Goal: Book appointment/travel/reservation

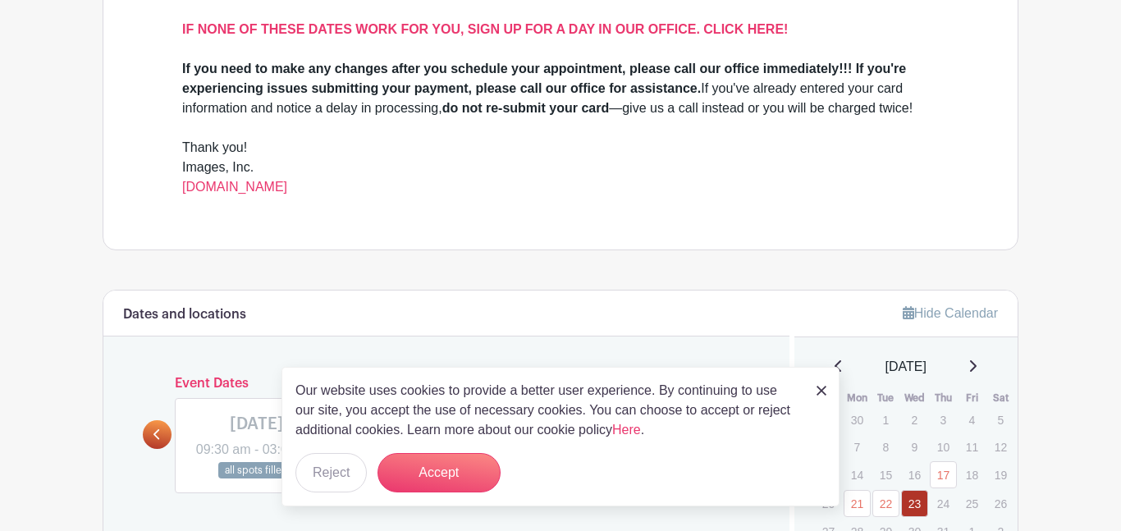
scroll to position [613, 0]
click at [419, 468] on button "Accept" at bounding box center [439, 472] width 123 height 39
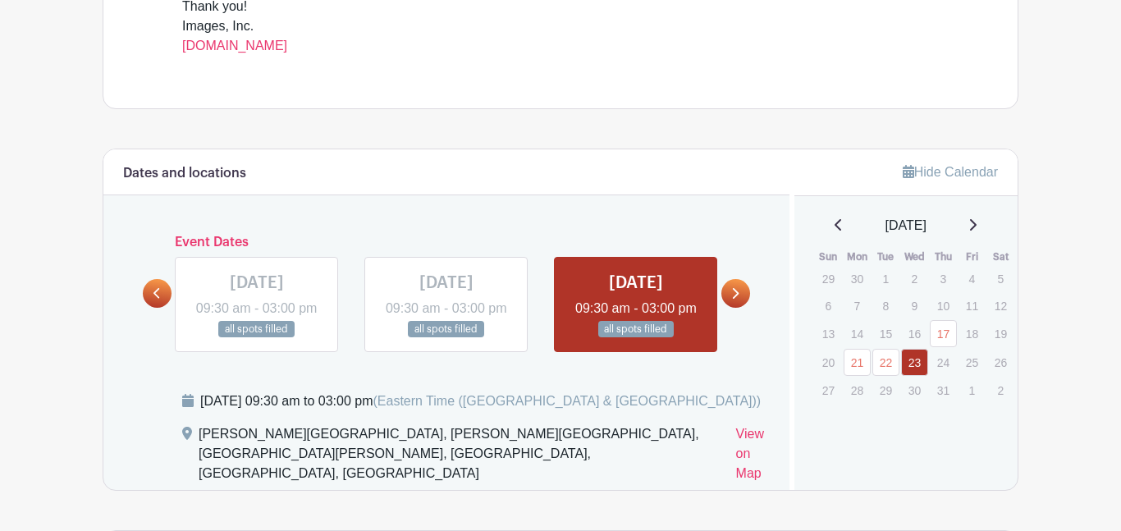
scroll to position [759, 0]
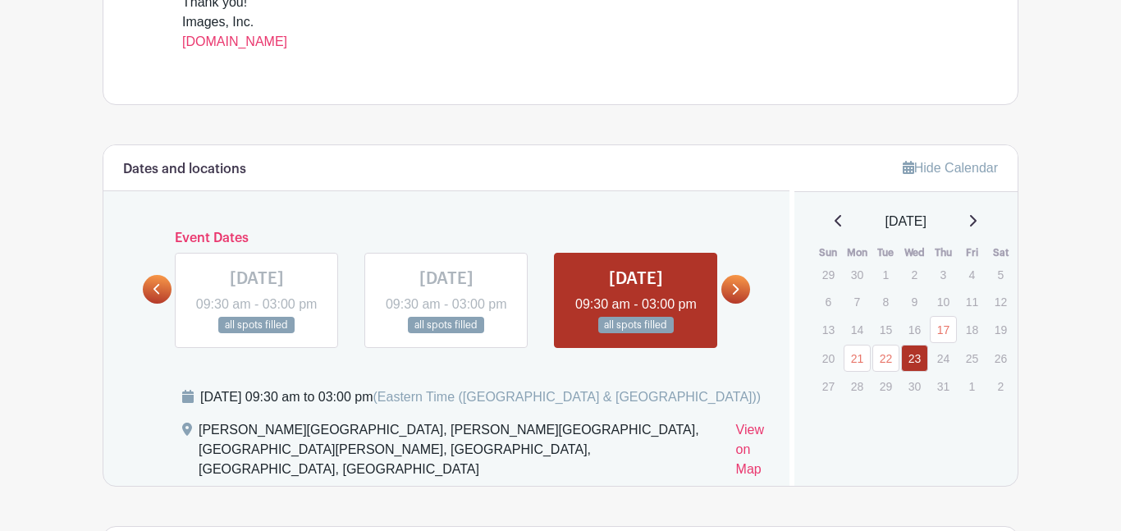
click at [980, 223] on div "July 2025" at bounding box center [906, 222] width 185 height 20
click at [977, 223] on icon at bounding box center [973, 220] width 8 height 13
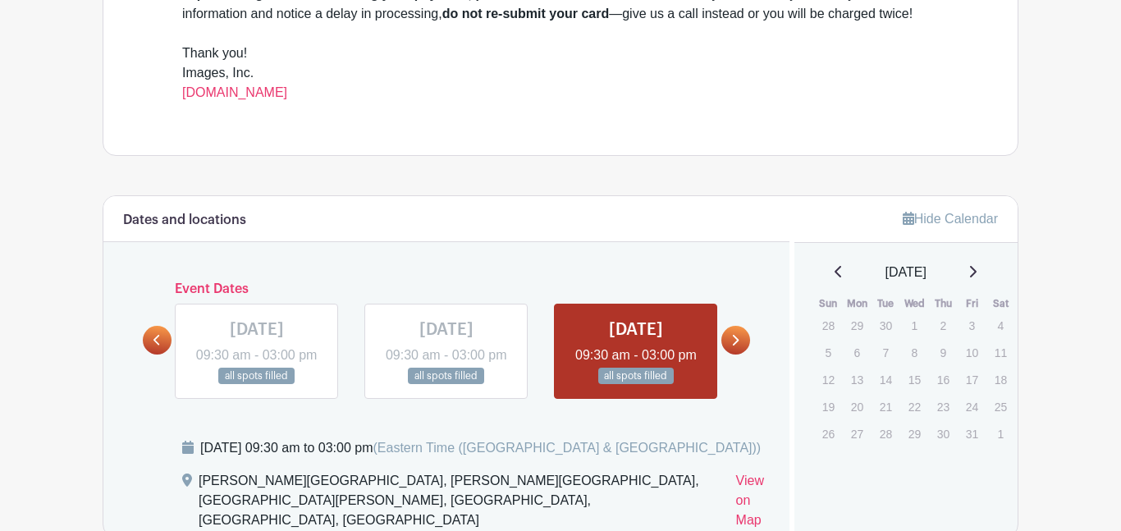
scroll to position [0, 0]
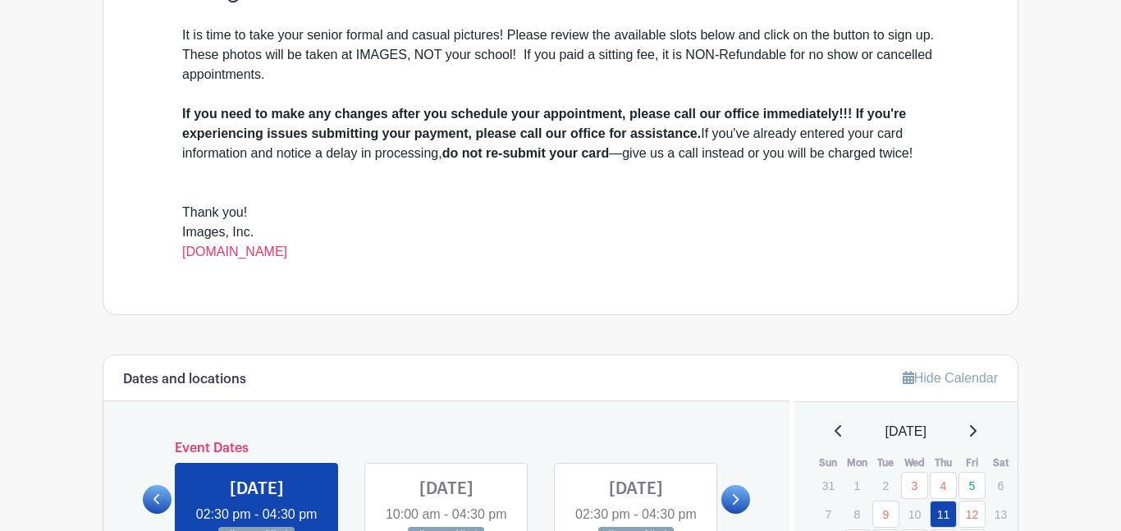
scroll to position [817, 0]
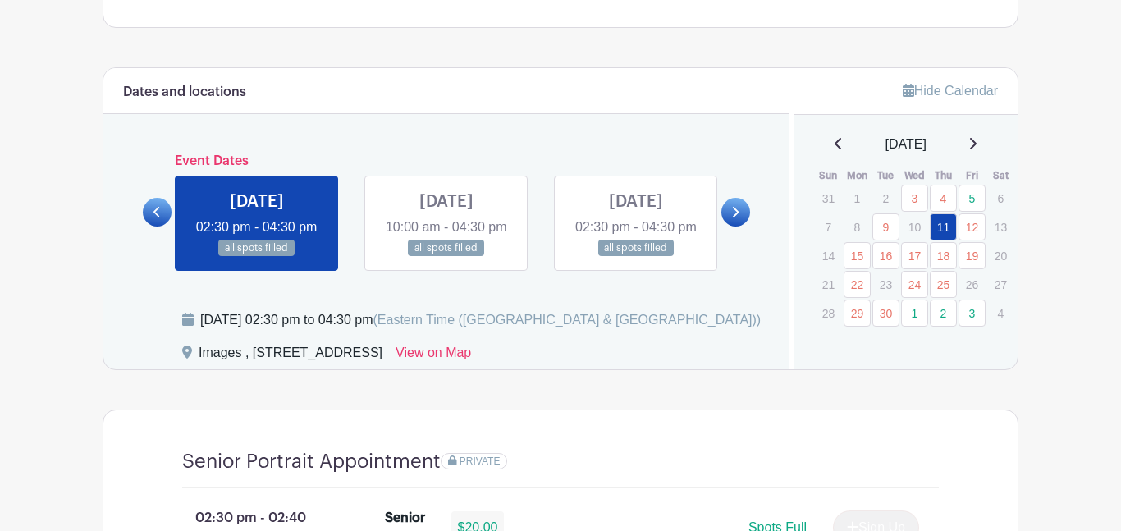
click at [977, 144] on icon at bounding box center [973, 143] width 8 height 13
click at [982, 135] on div "Hide Calendar [DATE] Sun Mon Tue Wed Thu Fri Sat 28 29 30 1 2 3 4 5 6 7 8 9 10 …" at bounding box center [904, 218] width 229 height 301
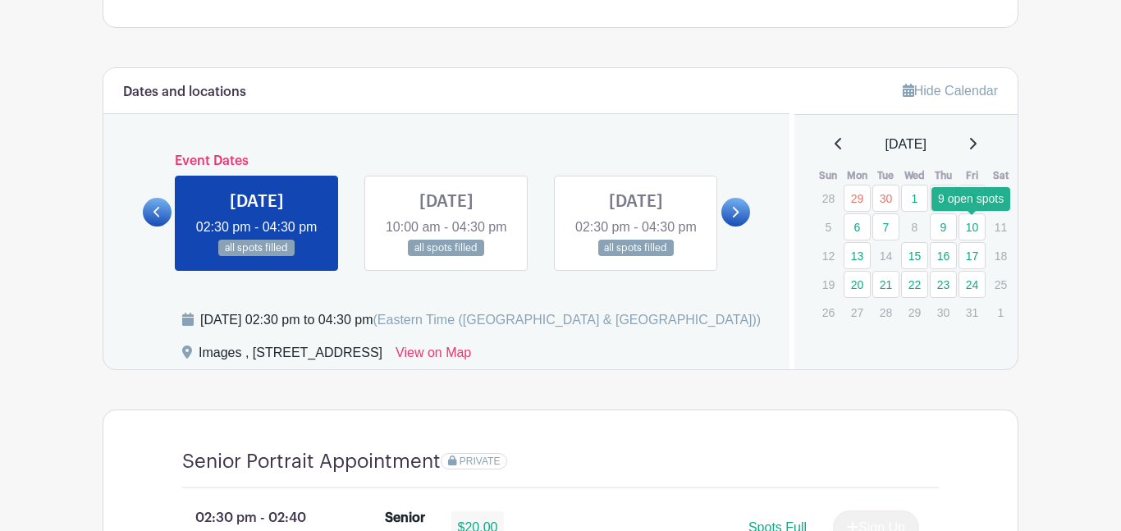
click at [966, 229] on link "10" at bounding box center [972, 226] width 27 height 27
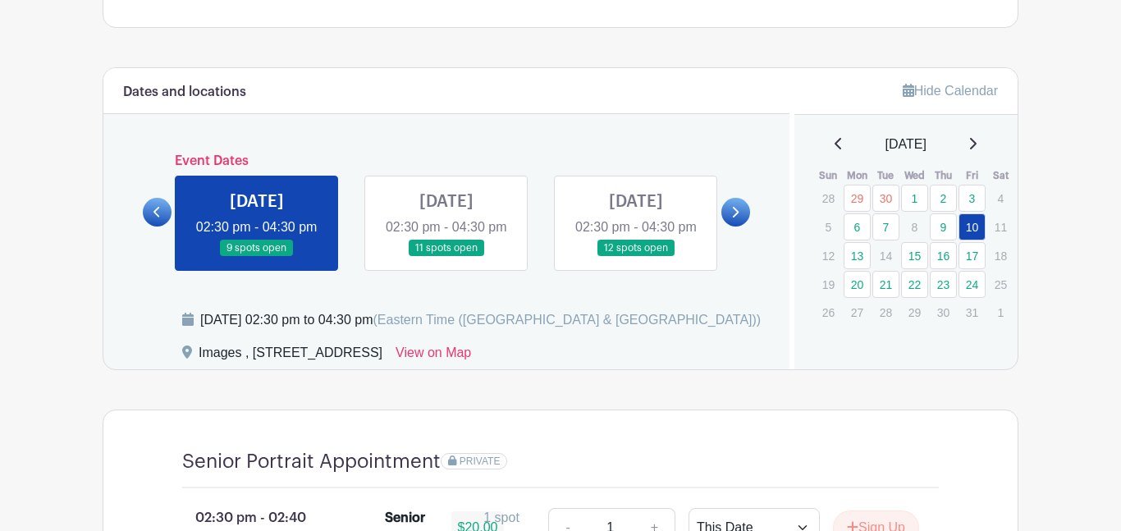
click at [257, 257] on link at bounding box center [257, 257] width 0 height 0
